Goal: Check status: Check status

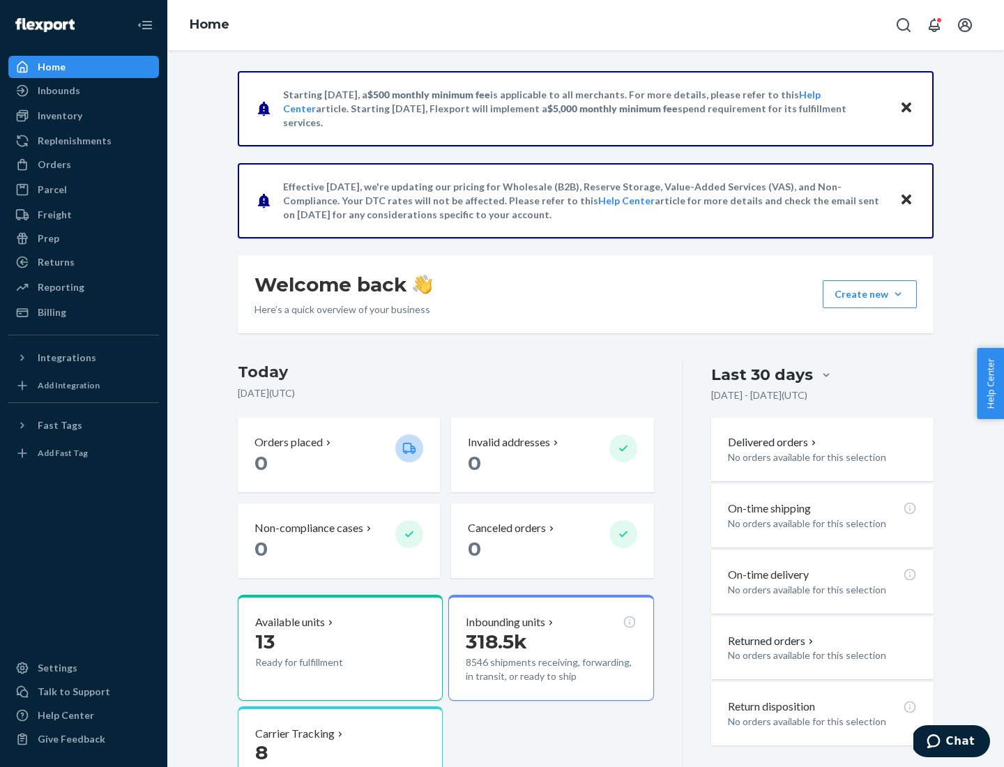
click at [898, 294] on button "Create new Create new inbound Create new order Create new product" at bounding box center [870, 294] width 94 height 28
click at [58, 91] on div "Inbounds" at bounding box center [59, 91] width 43 height 14
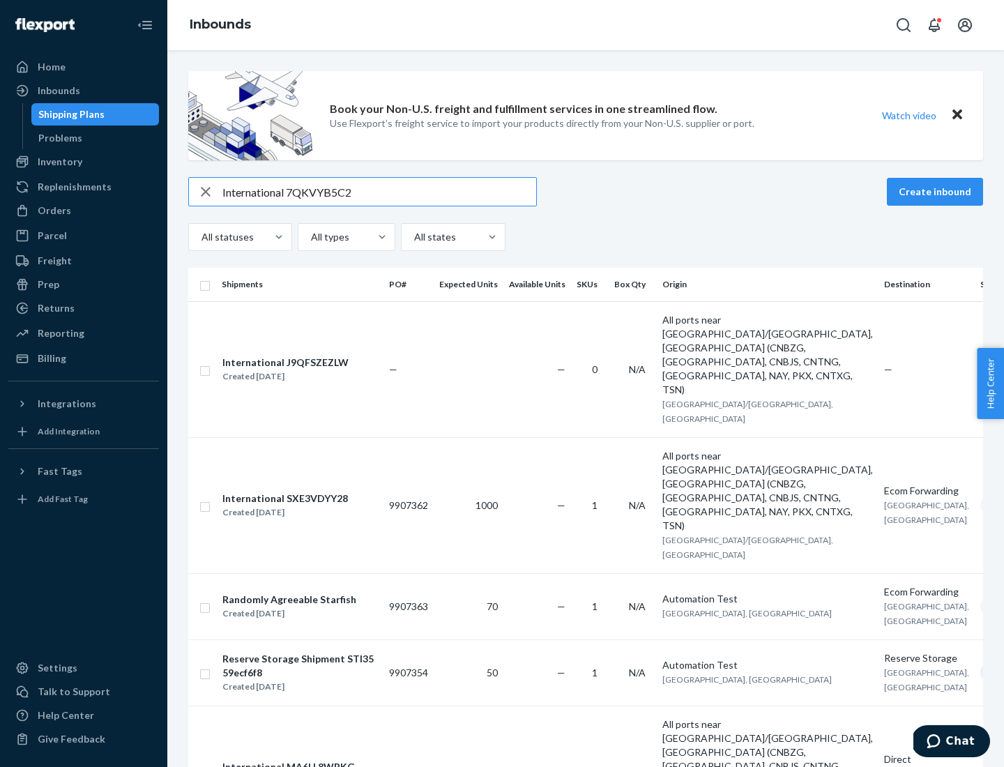
type input "International 7QKVYB5C29"
click at [309, 370] on div "Created [DATE]" at bounding box center [285, 377] width 126 height 14
